Goal: Find specific page/section: Find specific page/section

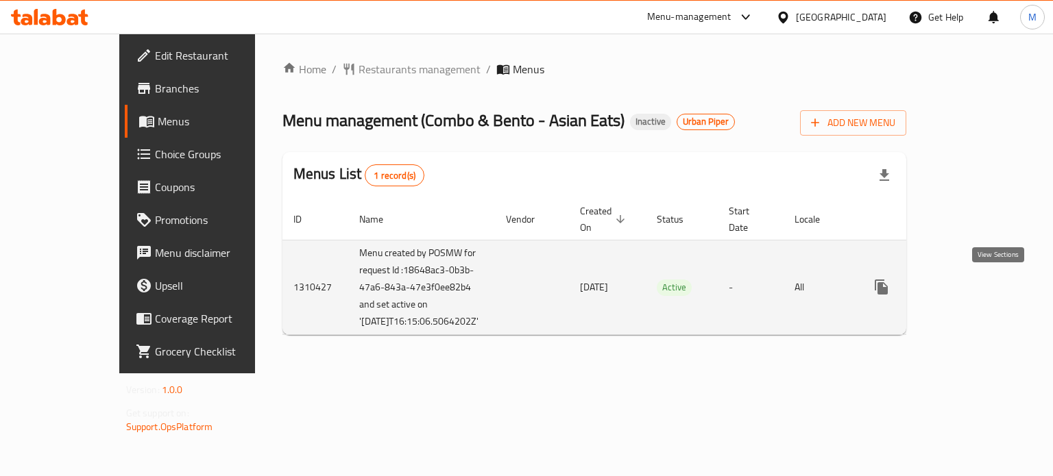
click at [988, 290] on icon "enhanced table" at bounding box center [980, 287] width 16 height 16
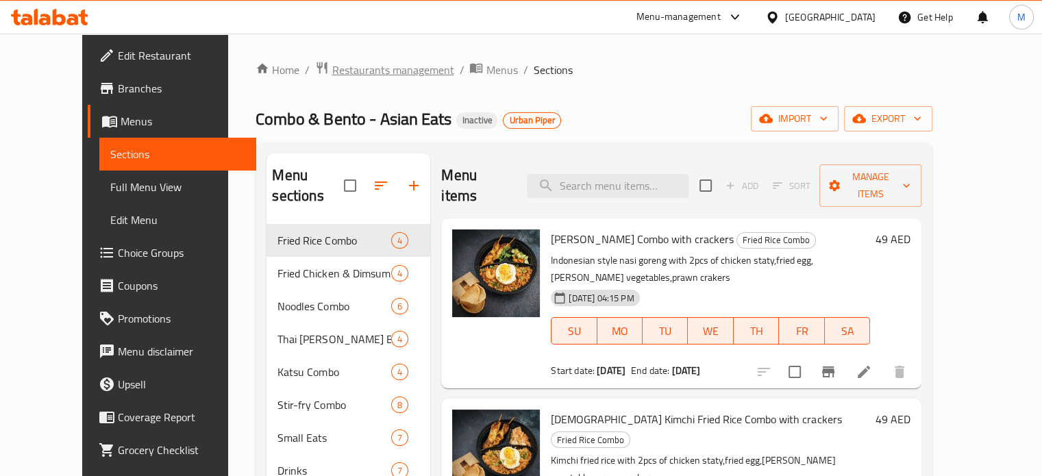
click at [349, 71] on span "Restaurants management" at bounding box center [393, 70] width 122 height 16
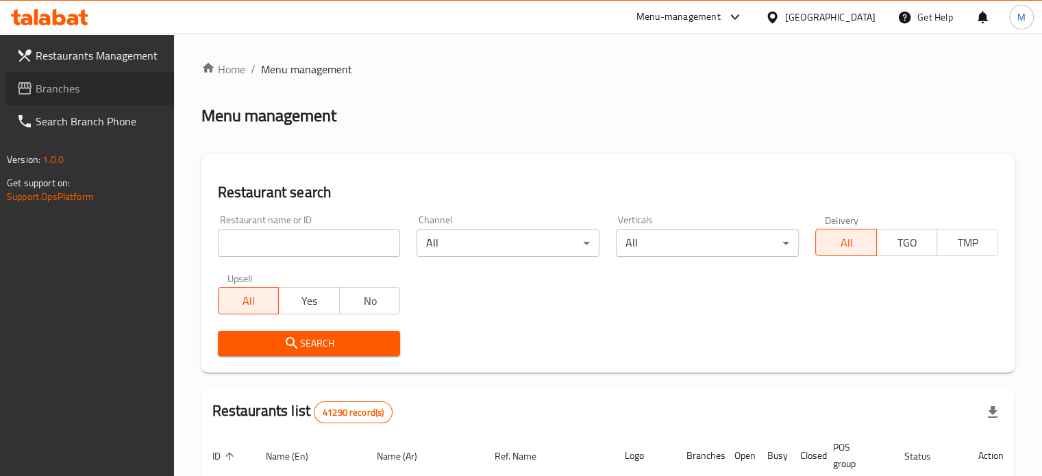
click at [71, 93] on span "Branches" at bounding box center [99, 88] width 127 height 16
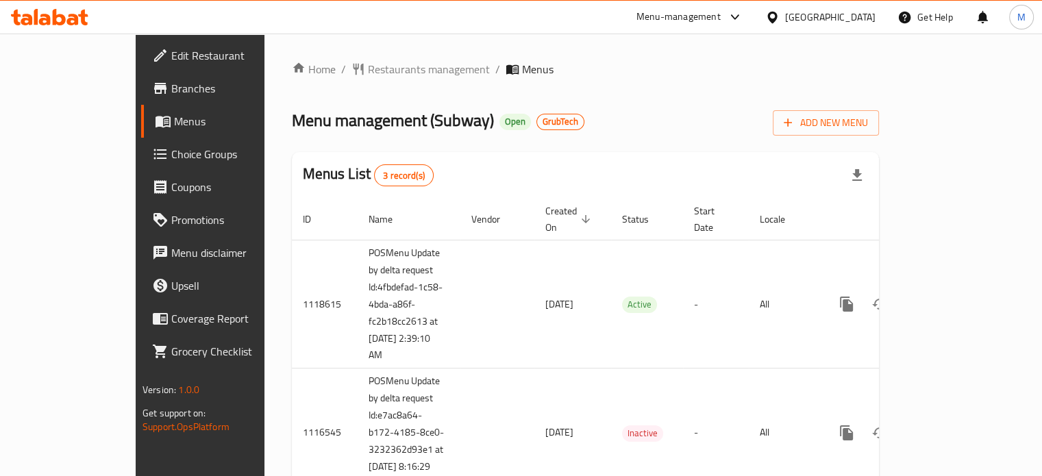
click at [171, 53] on span "Edit Restaurant" at bounding box center [234, 55] width 127 height 16
